Goal: Task Accomplishment & Management: Manage account settings

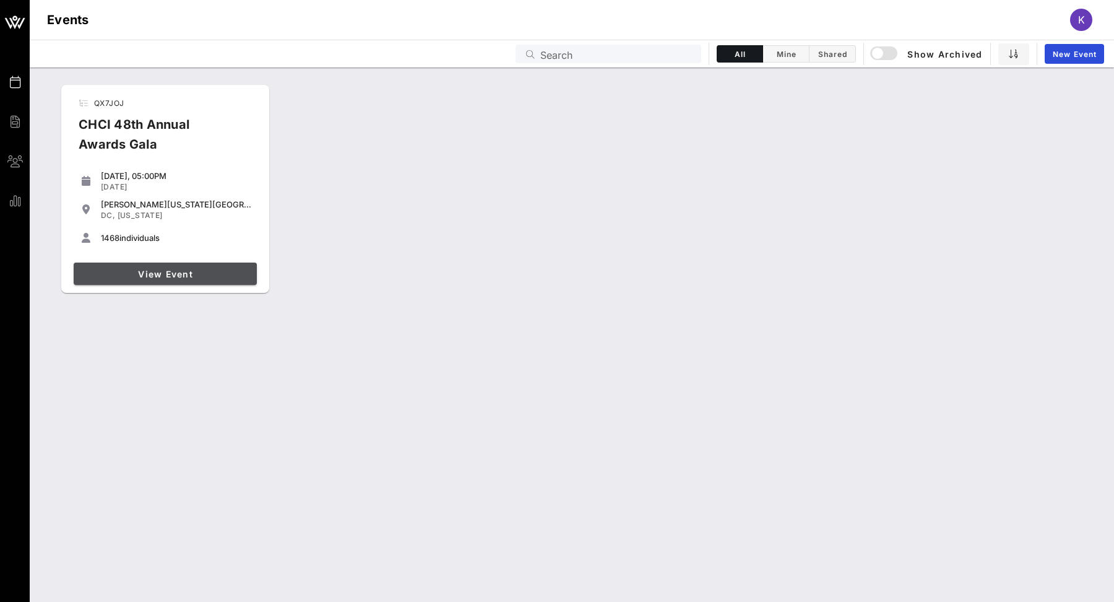
click at [196, 267] on link "View Event" at bounding box center [165, 273] width 183 height 22
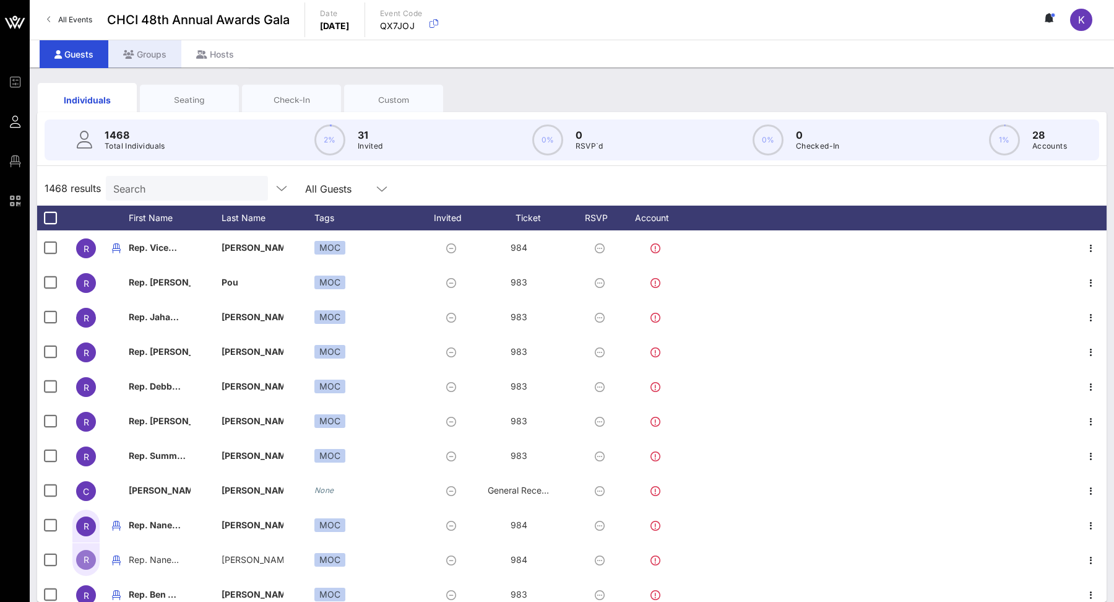
click at [148, 56] on div "Groups" at bounding box center [144, 54] width 73 height 28
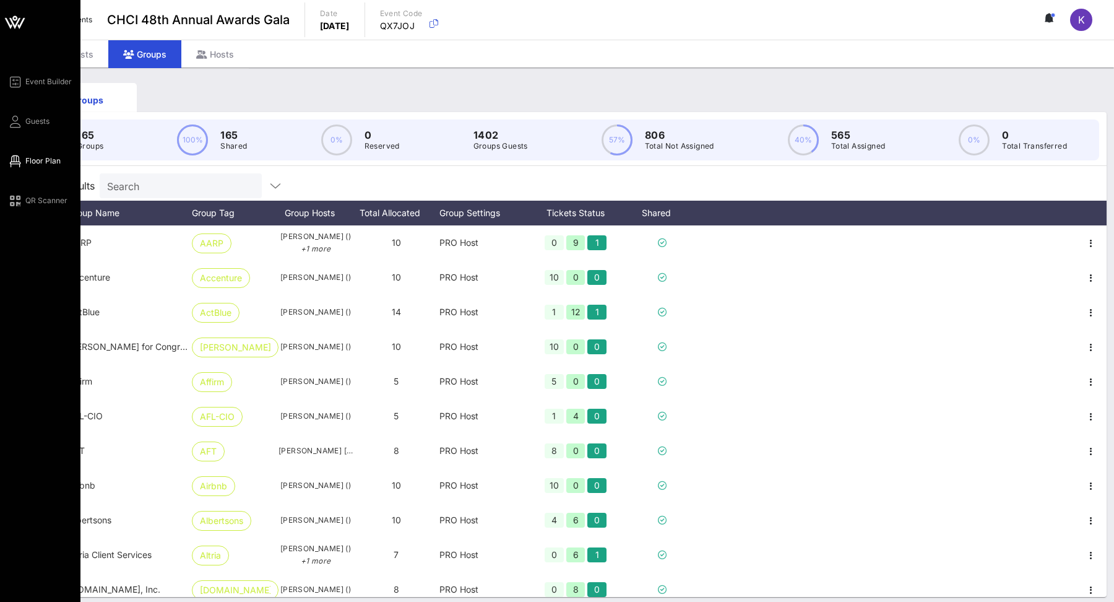
click at [33, 159] on span "Floor Plan" at bounding box center [42, 160] width 35 height 11
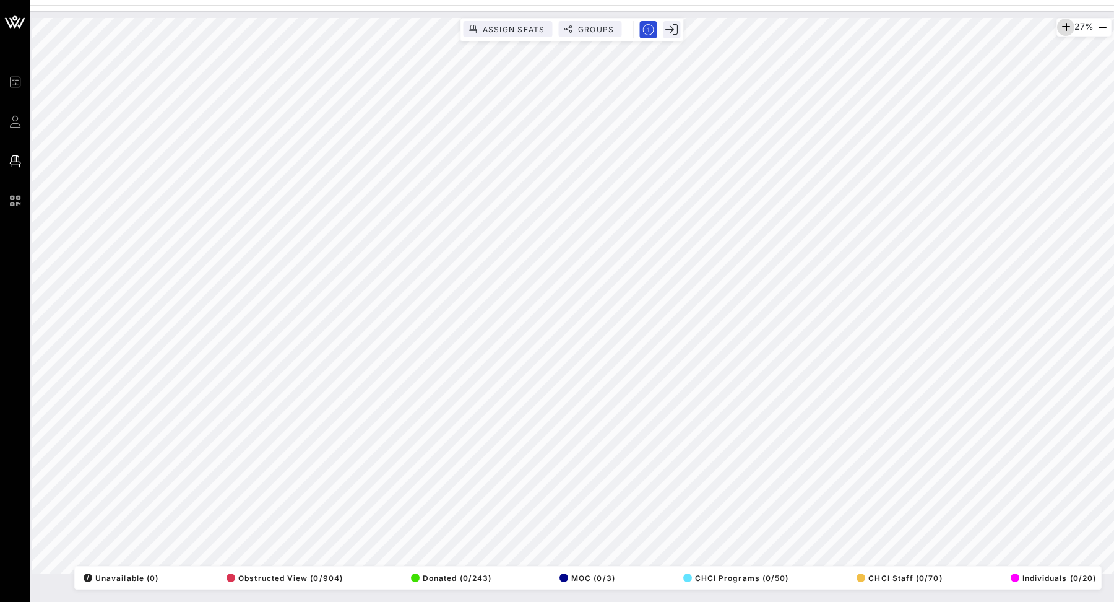
click at [1062, 26] on icon "button" at bounding box center [1066, 27] width 15 height 15
click at [1062, 26] on icon "button" at bounding box center [1065, 27] width 15 height 15
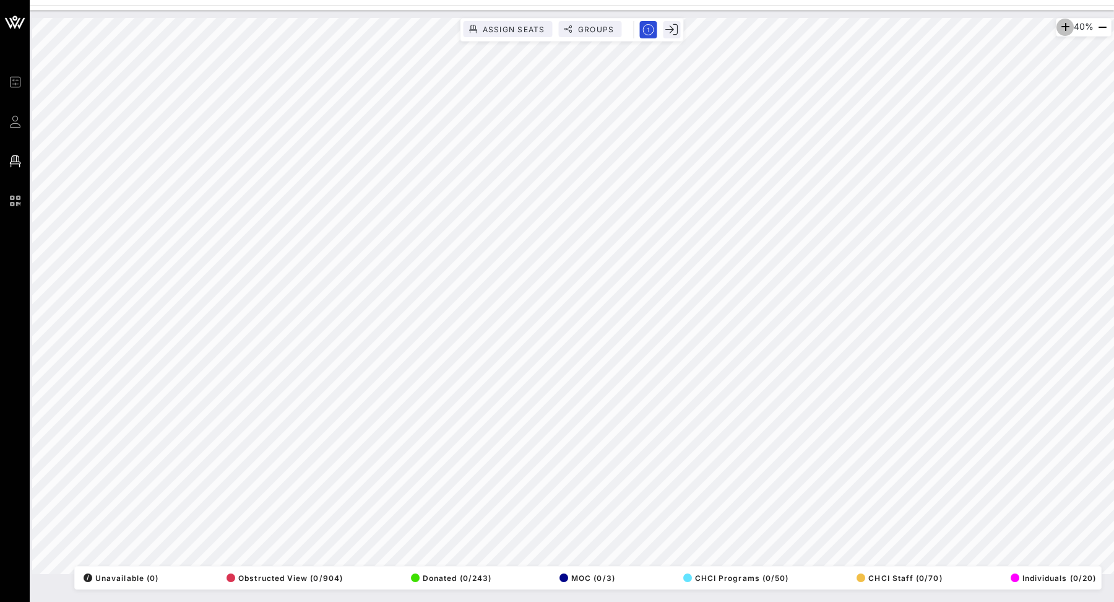
click at [1062, 26] on icon "button" at bounding box center [1065, 27] width 15 height 15
click at [1062, 26] on icon "button" at bounding box center [1066, 27] width 15 height 15
click at [1062, 26] on icon "button" at bounding box center [1065, 27] width 15 height 15
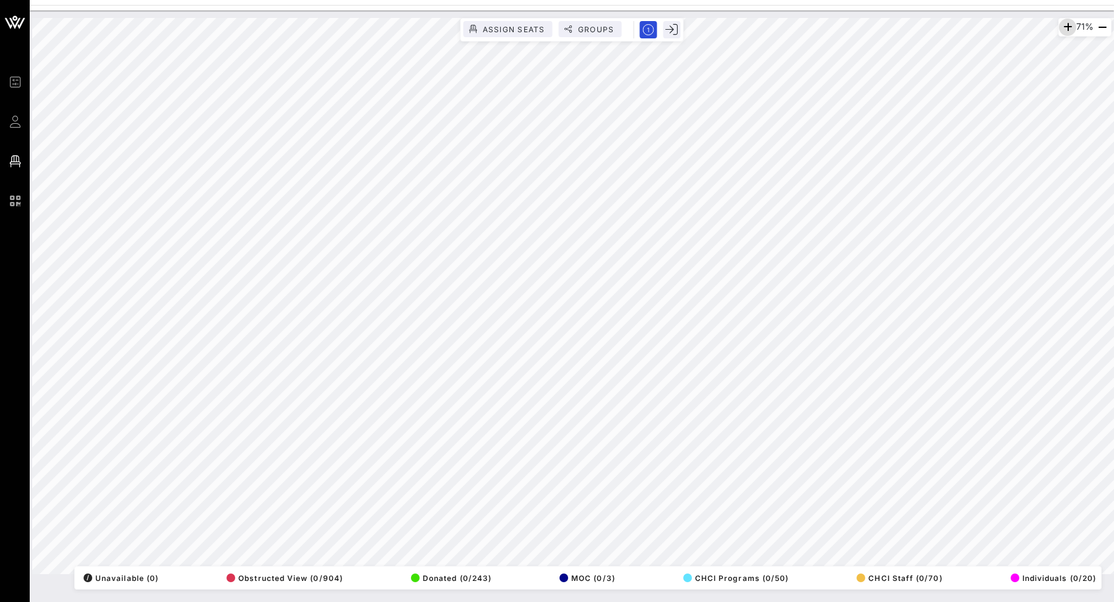
click at [1066, 26] on icon "button" at bounding box center [1068, 27] width 15 height 15
click at [605, 601] on div "86% Assign Seats Groups Exit All Reserved Shared Total Guests 1402 Total Seated…" at bounding box center [572, 306] width 1085 height 591
click at [585, 601] on div "86% Assign Seats Groups Exit All Reserved Shared Total Guests 1402 Total Seated…" at bounding box center [572, 306] width 1085 height 591
click at [576, 601] on div "86% Assign Seats Groups Exit All Reserved Shared Total Guests 1402 Total Seated…" at bounding box center [572, 306] width 1085 height 591
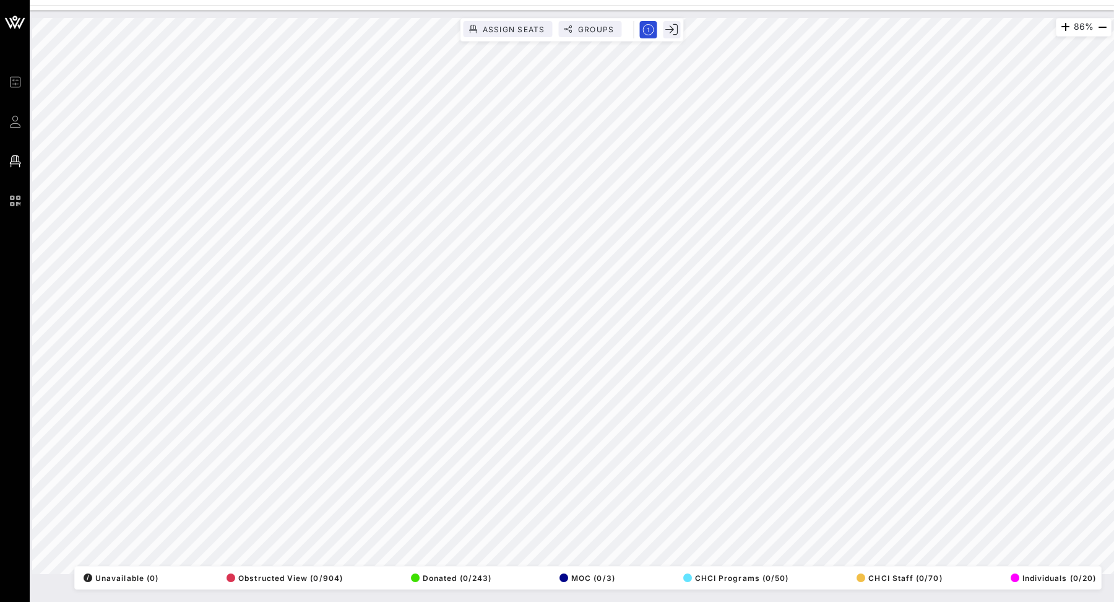
click at [451, 601] on div "86% Assign Seats Groups Exit All Reserved Shared Total Guests 1402 Total Seated…" at bounding box center [572, 306] width 1085 height 591
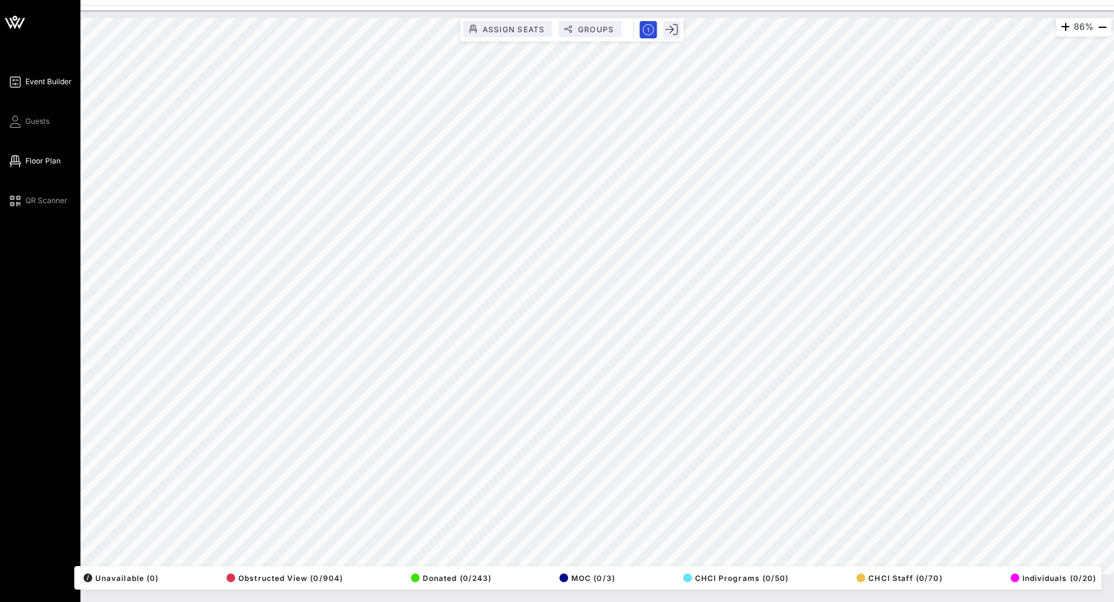
click at [32, 85] on span "Event Builder" at bounding box center [48, 81] width 46 height 11
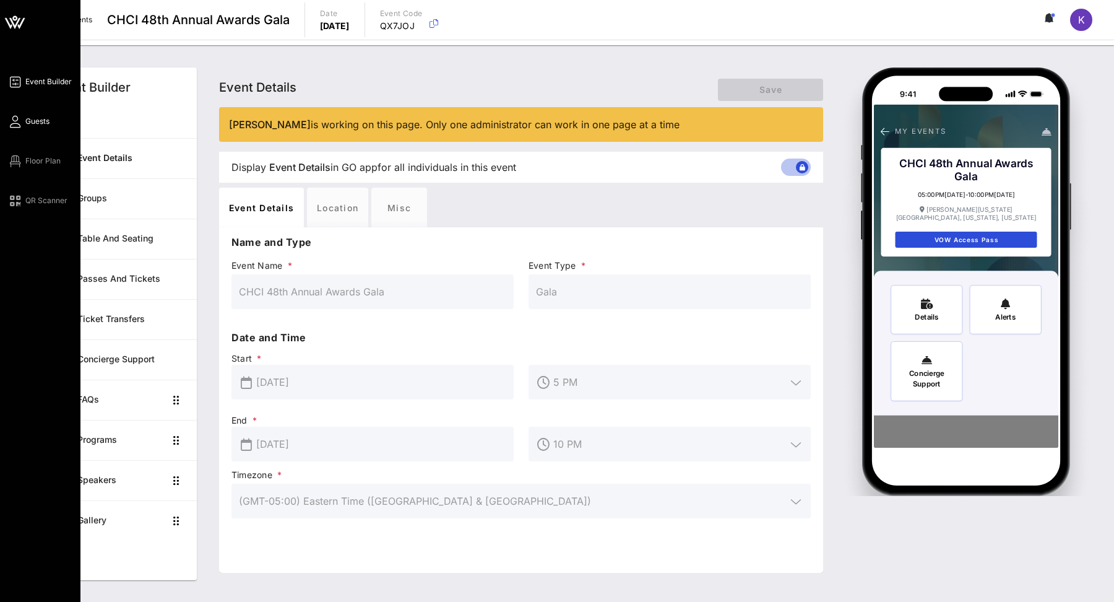
click at [22, 122] on link "Guests" at bounding box center [28, 121] width 42 height 15
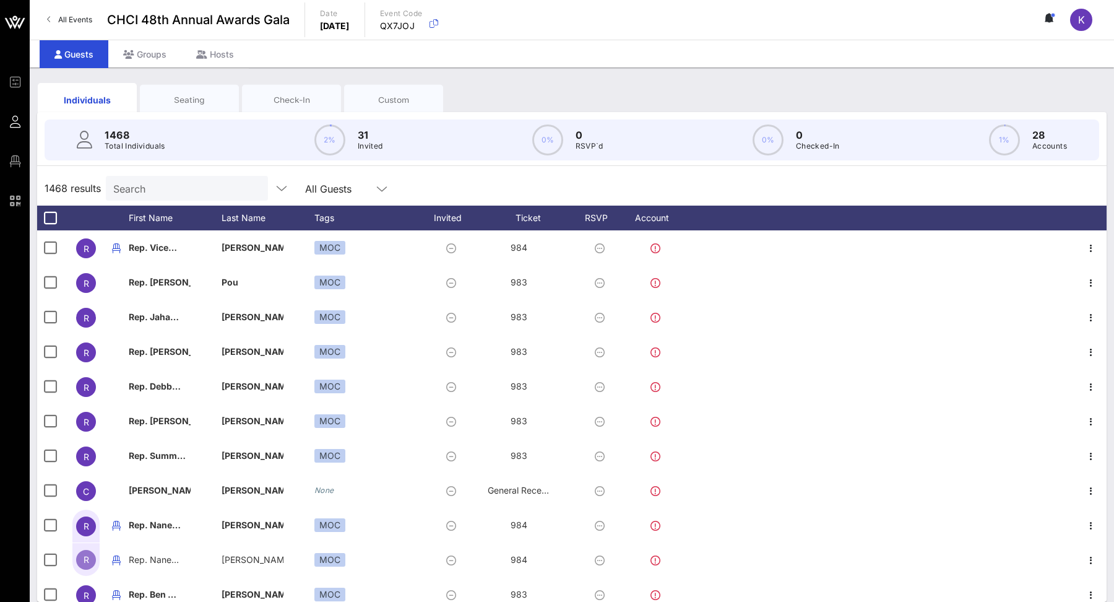
click at [165, 196] on div "Search" at bounding box center [185, 188] width 145 height 25
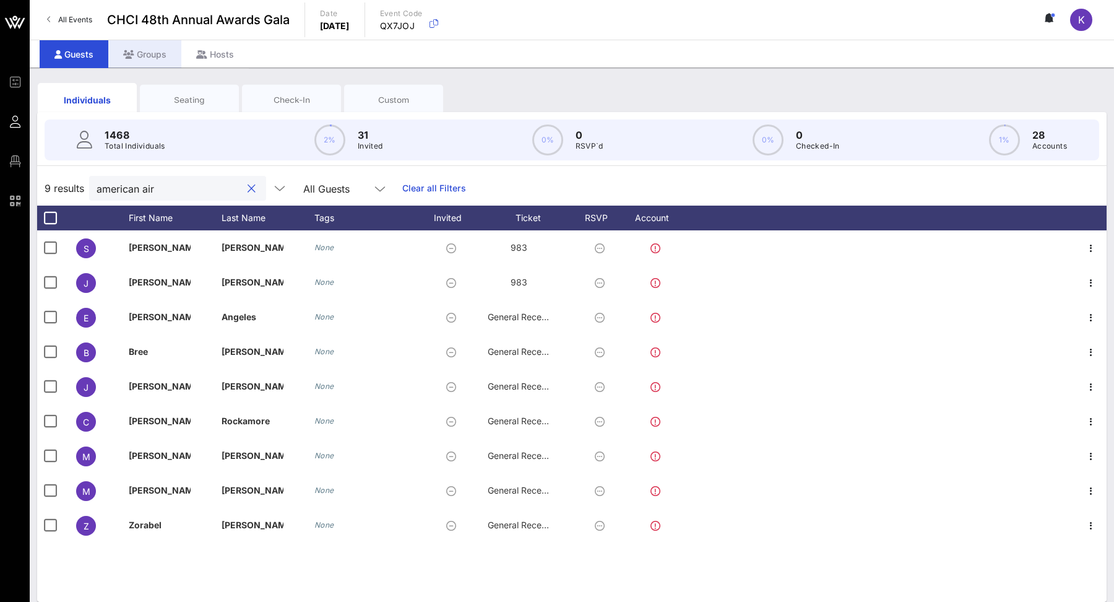
type input "american air"
click at [147, 48] on div "Groups" at bounding box center [144, 54] width 73 height 28
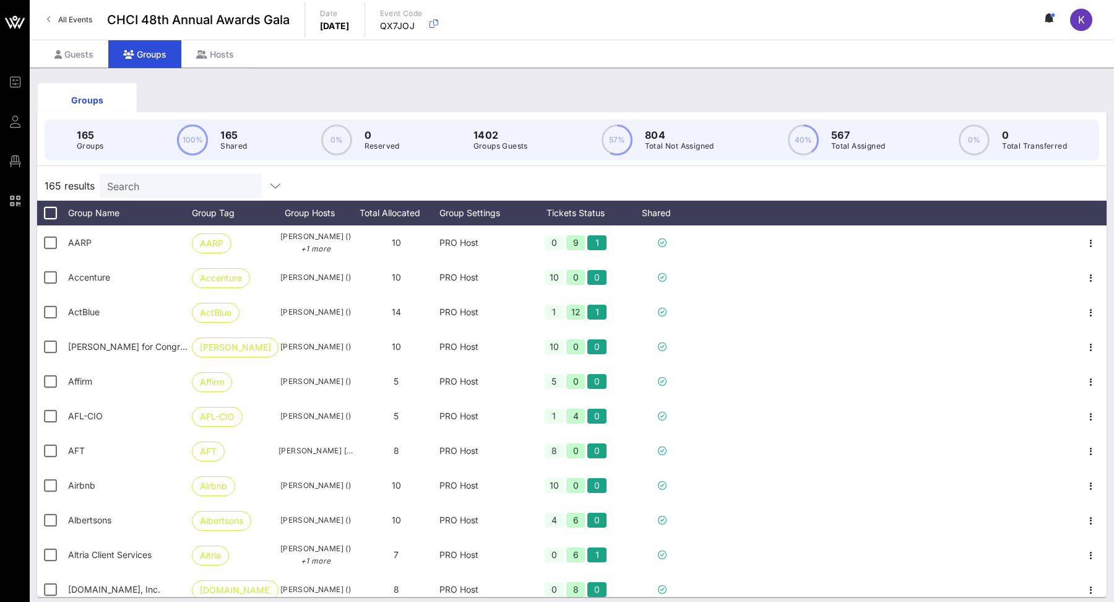
click at [141, 188] on input "Search" at bounding box center [179, 186] width 145 height 16
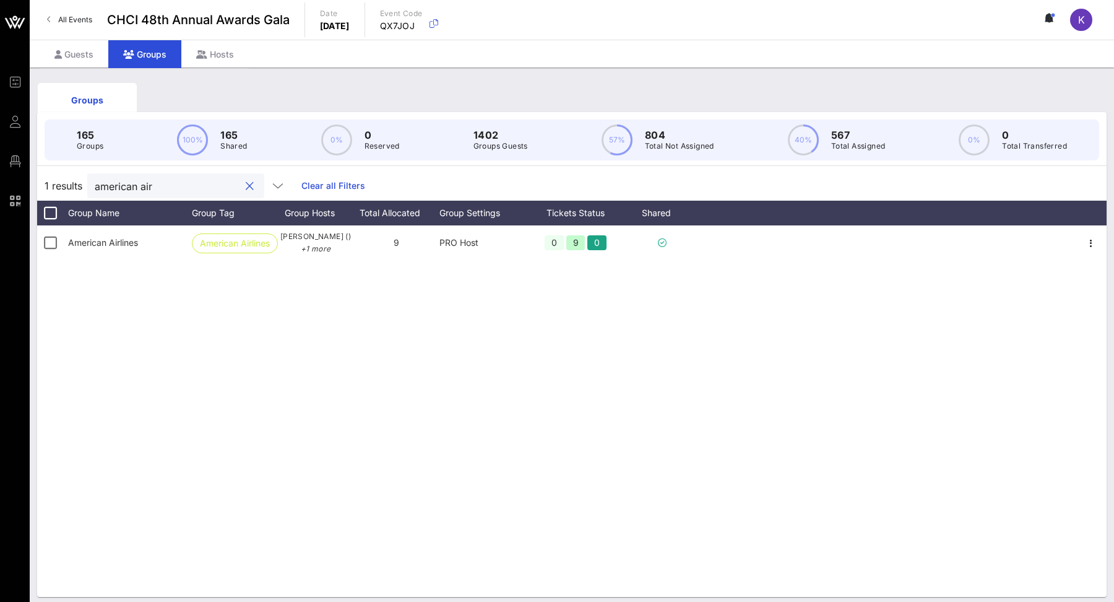
type input "american air"
